Goal: Task Accomplishment & Management: Manage account settings

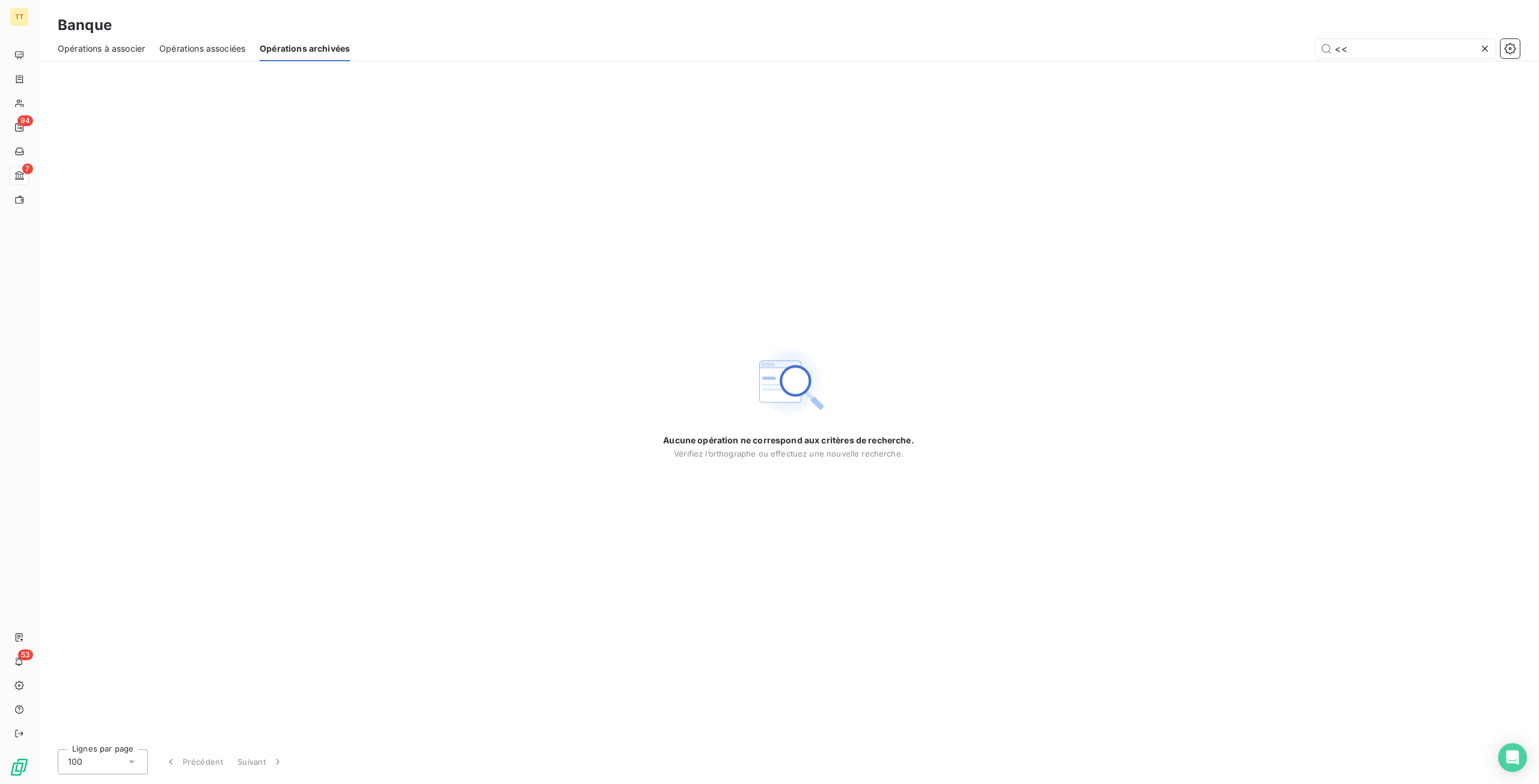
click at [434, 246] on div "Aucune opération ne correspond aux critères de recherche. Vérifiez l’orthograph…" at bounding box center [788, 401] width 1500 height 679
click at [111, 53] on span "Opérations à associer" at bounding box center [101, 49] width 87 height 12
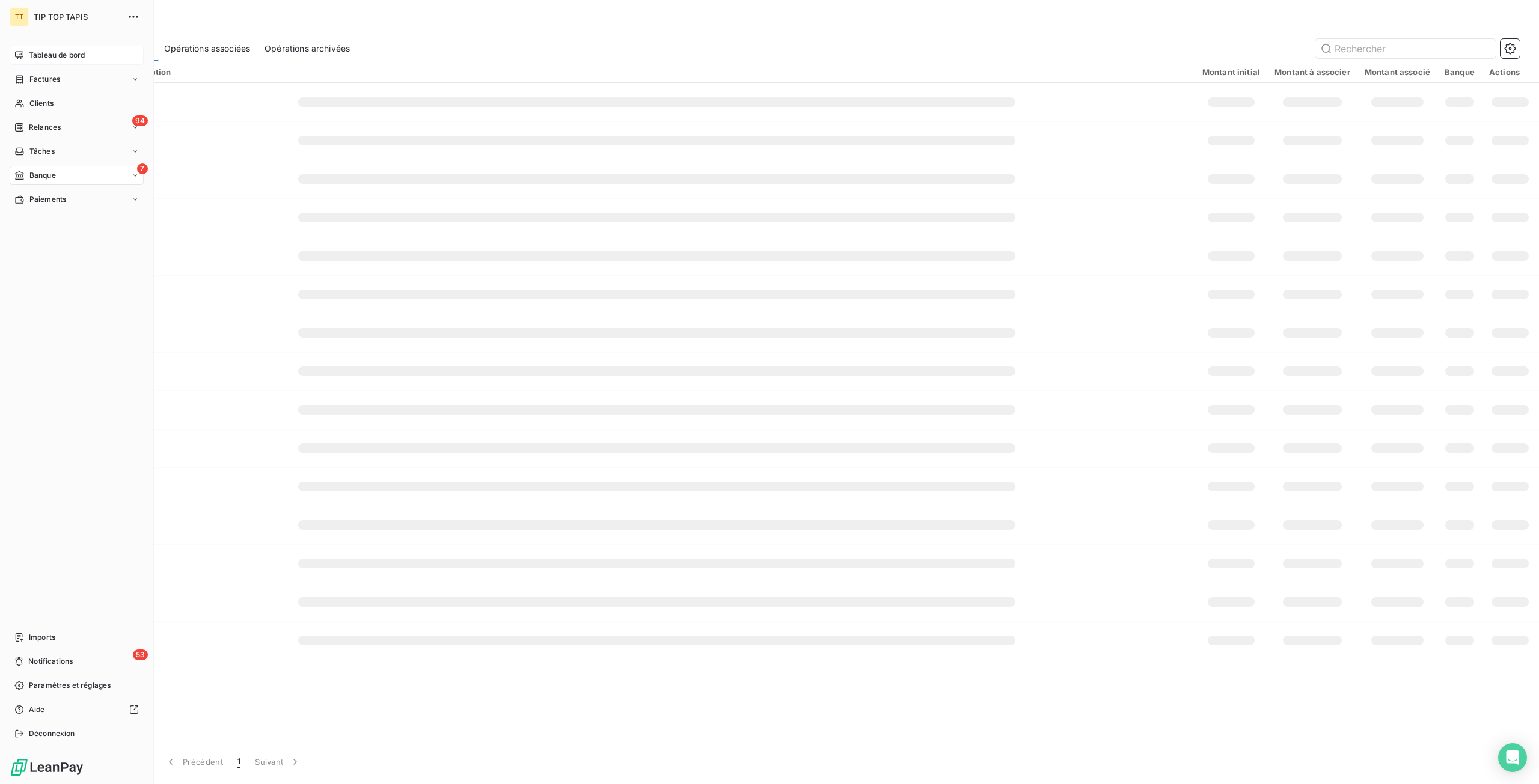
click at [18, 53] on icon at bounding box center [19, 55] width 9 height 9
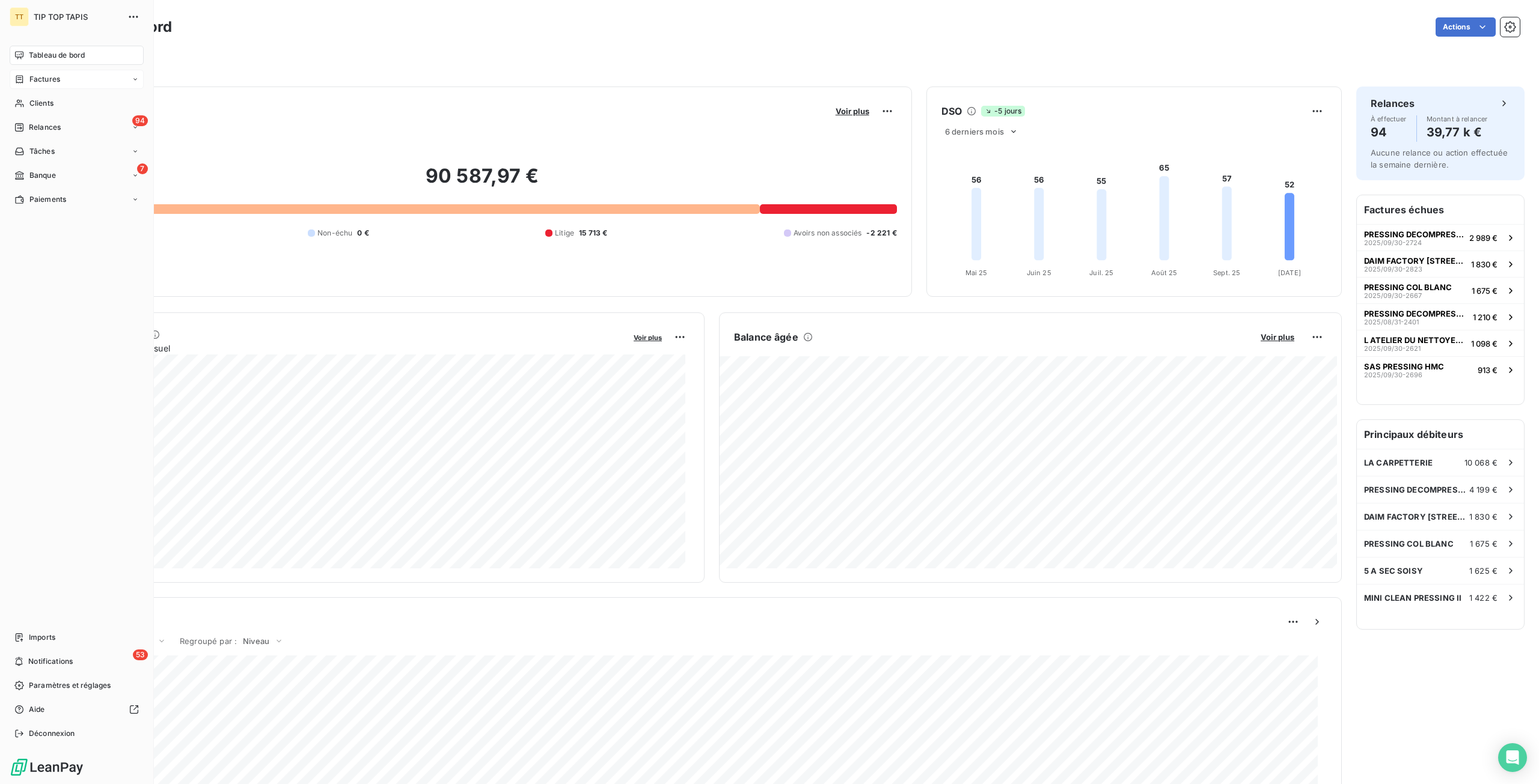
click at [39, 82] on span "Factures" at bounding box center [45, 79] width 31 height 11
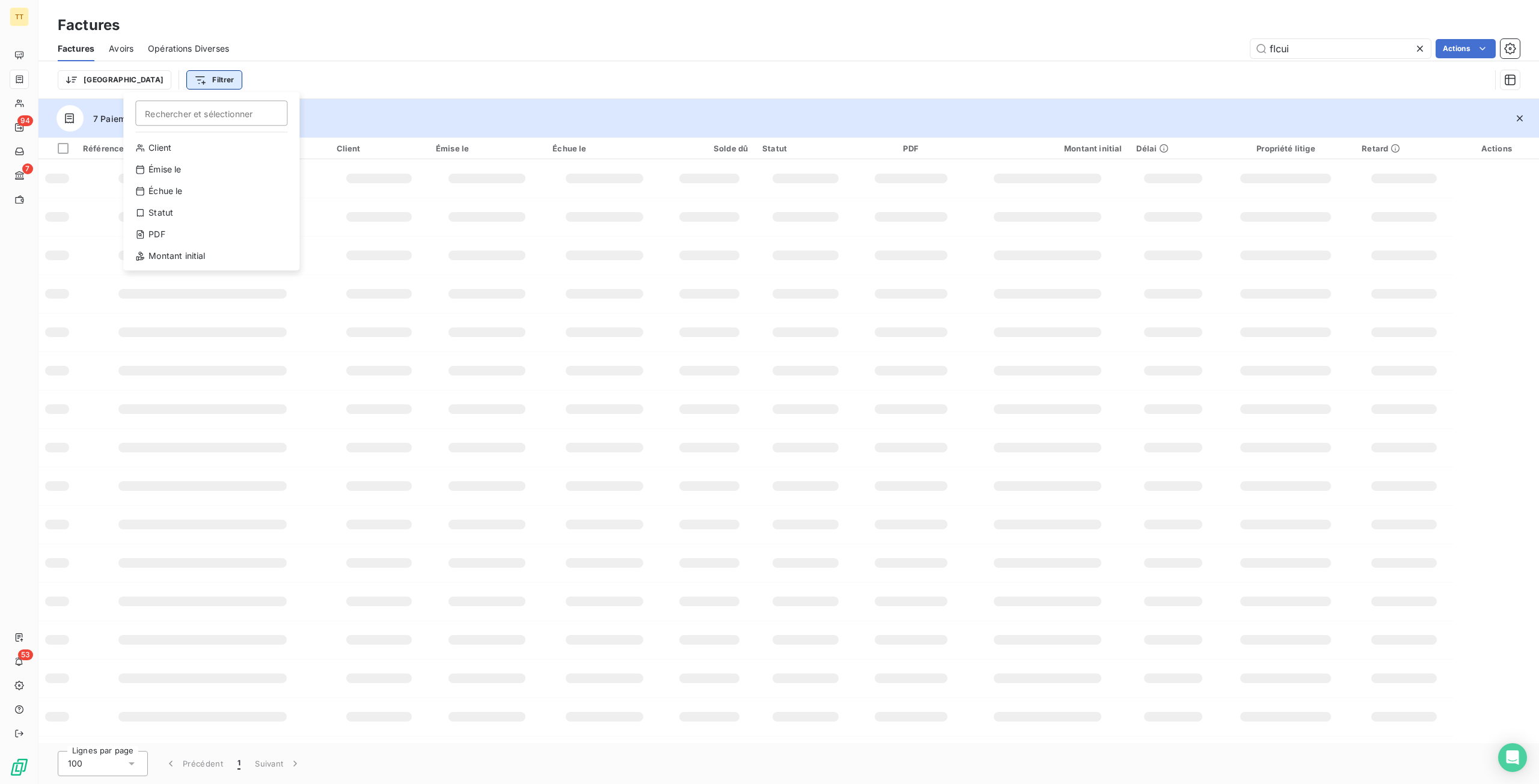
click at [143, 87] on html "TT 94 7 53 Factures Factures Avoirs Opérations Diverses flcui Actions Trier Fil…" at bounding box center [770, 392] width 1539 height 784
click at [164, 189] on div "Échue le" at bounding box center [211, 191] width 166 height 19
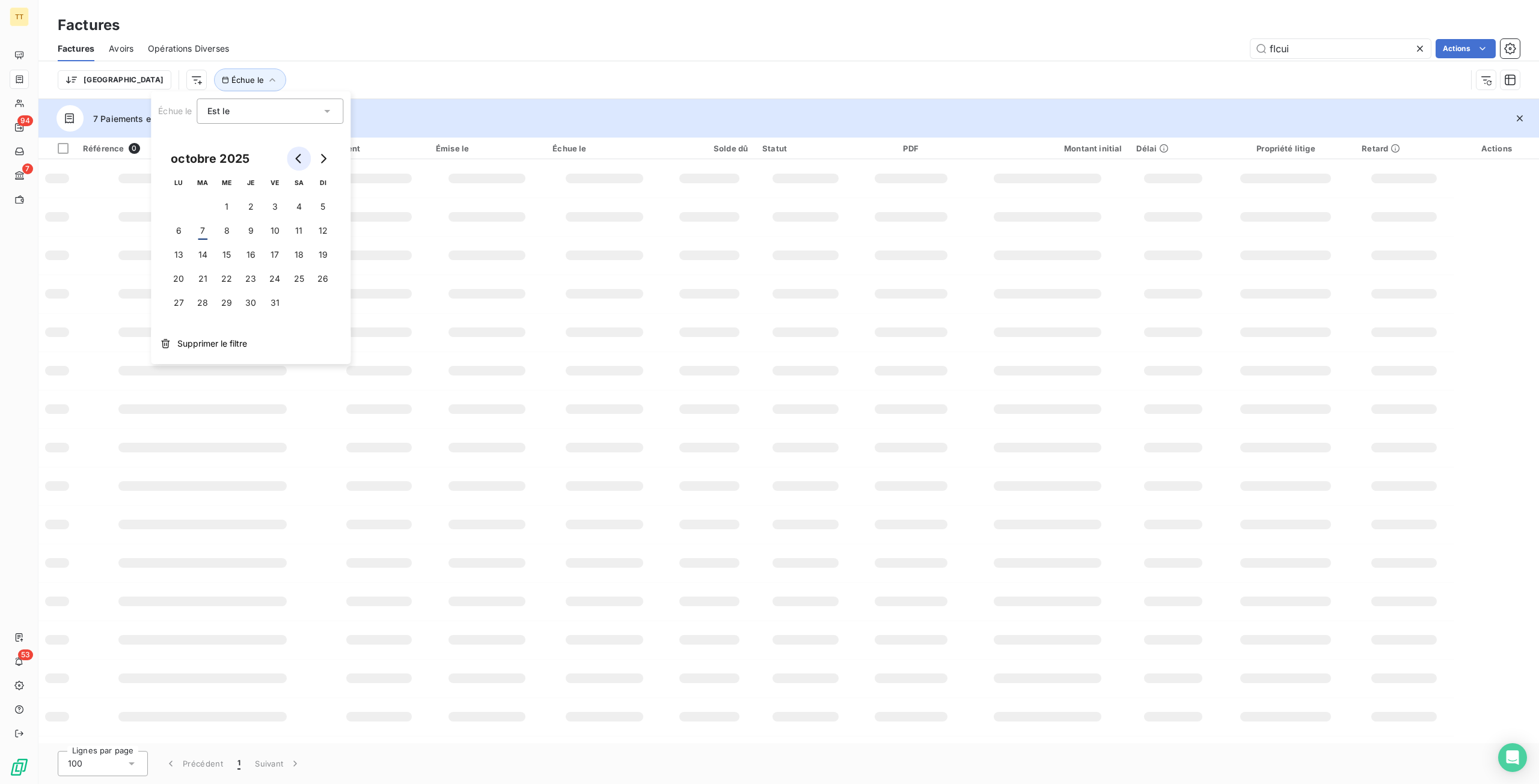
click at [303, 156] on button "Go to previous month" at bounding box center [299, 159] width 24 height 24
click at [203, 305] on button "30" at bounding box center [202, 302] width 24 height 24
drag, startPoint x: 1362, startPoint y: 47, endPoint x: 1164, endPoint y: 45, distance: 198.0
click at [1164, 45] on div "flcui Actions" at bounding box center [881, 49] width 1276 height 19
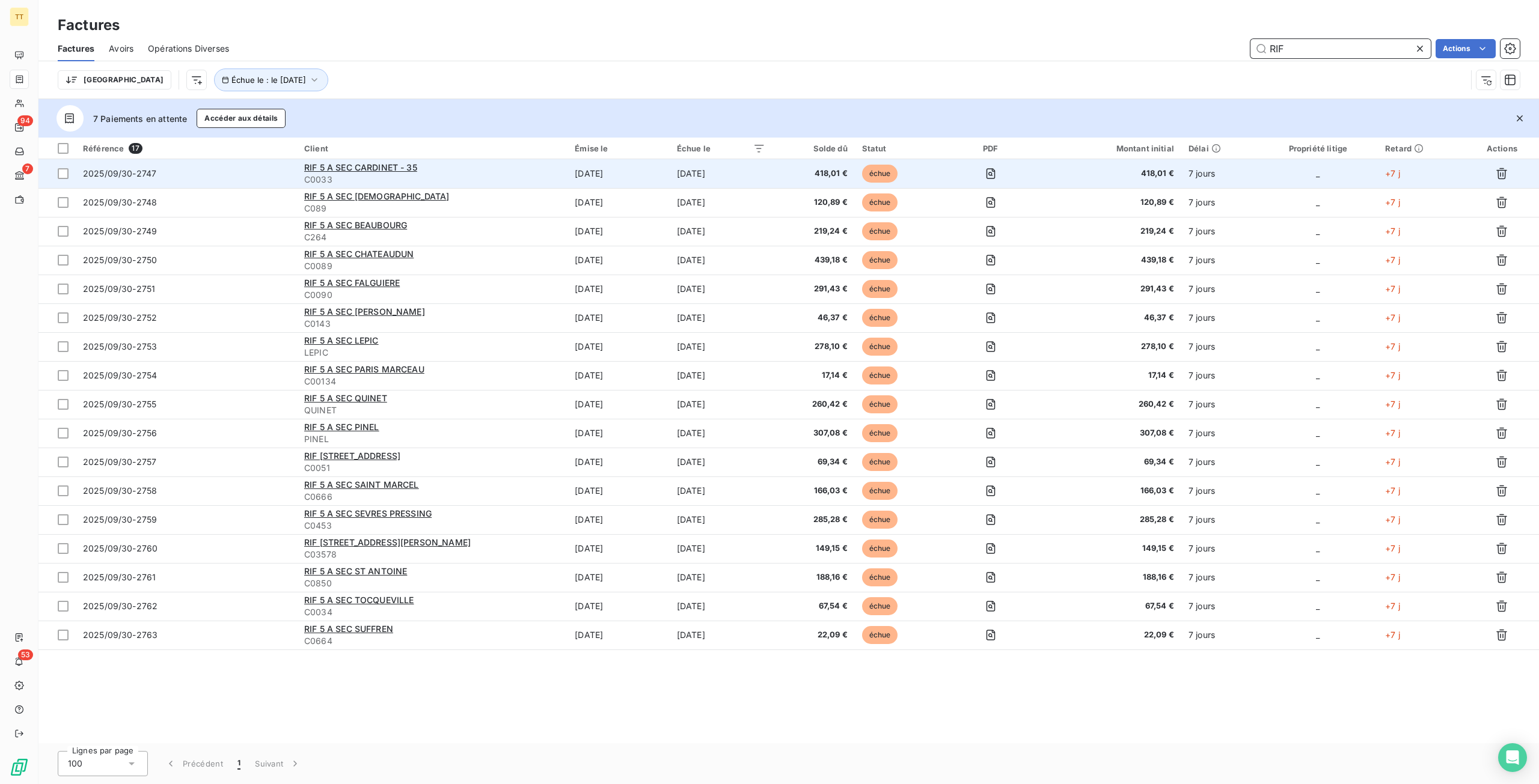
type input "RIF"
